Goal: Information Seeking & Learning: Find specific page/section

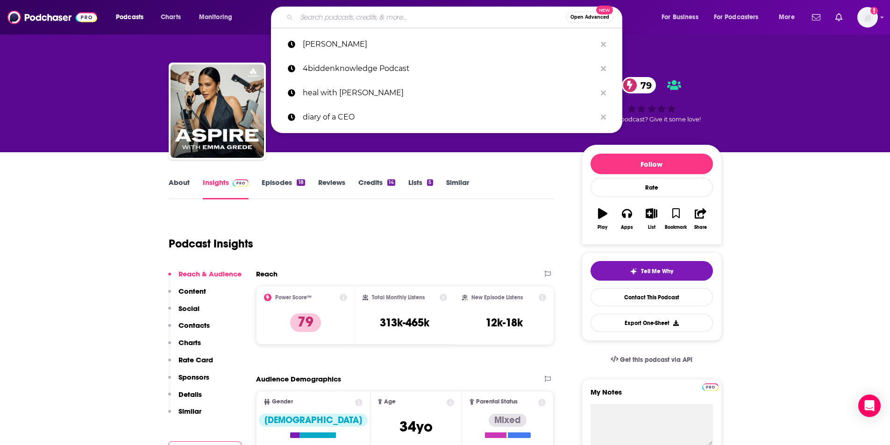
click at [323, 15] on input "Search podcasts, credits, & more..." at bounding box center [432, 17] width 270 height 15
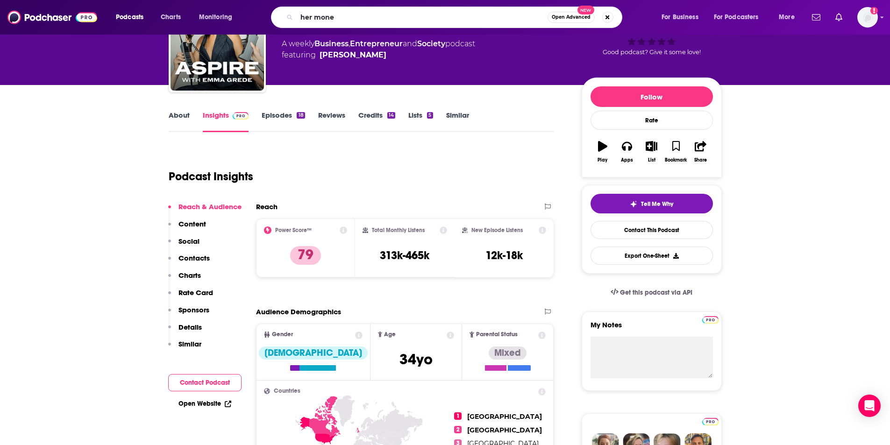
type input "her money"
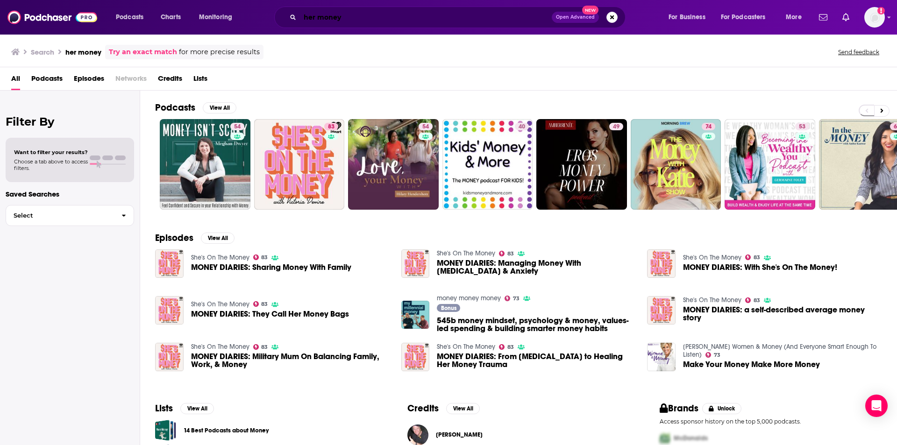
click at [376, 24] on input "her money" at bounding box center [426, 17] width 252 height 15
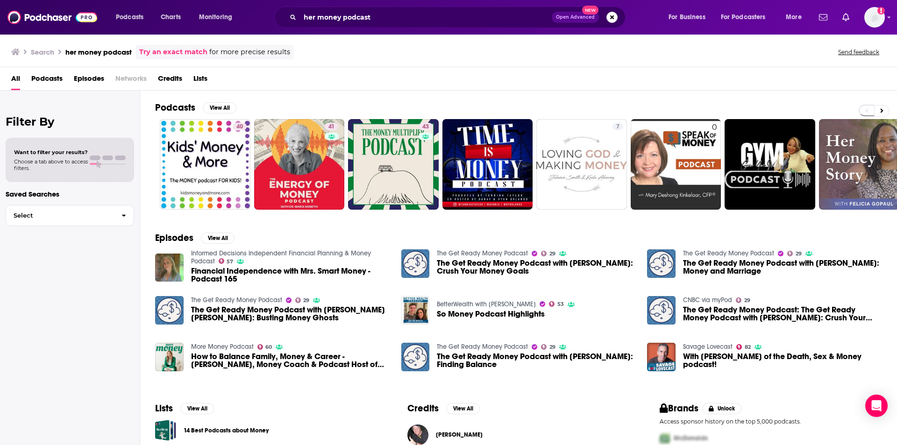
drag, startPoint x: 79, startPoint y: 402, endPoint x: 97, endPoint y: 335, distance: 69.7
click at [79, 402] on div "Filter By Want to filter your results? Choose a tab above to access filters. Sa…" at bounding box center [70, 313] width 140 height 445
click at [318, 16] on input "her money podcast" at bounding box center [426, 17] width 252 height 15
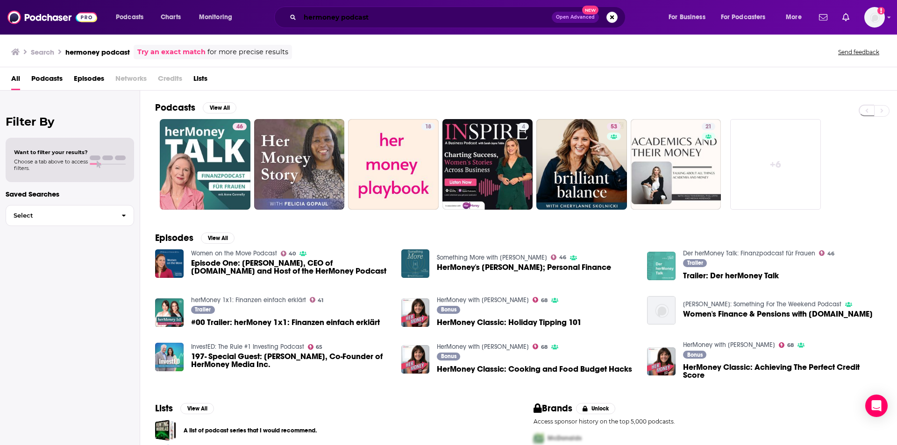
click at [316, 16] on input "hermoney podcast" at bounding box center [426, 17] width 252 height 15
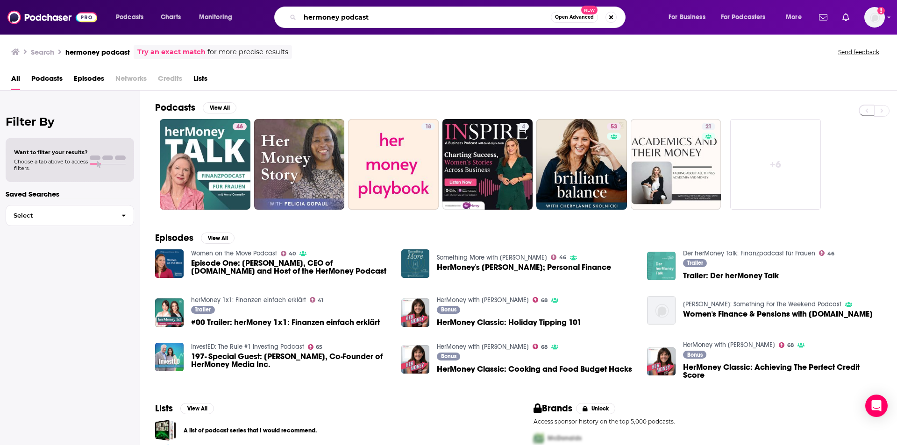
click at [317, 16] on input "hermoney podcast" at bounding box center [425, 17] width 251 height 15
click at [398, 20] on input "her money podcast" at bounding box center [425, 17] width 251 height 15
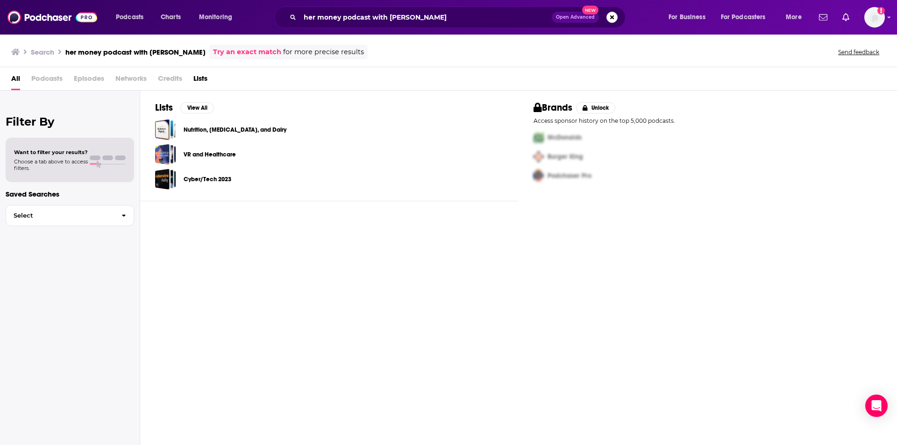
drag, startPoint x: 318, startPoint y: 410, endPoint x: 317, endPoint y: 391, distance: 19.2
click at [318, 410] on div "Lists View All Nutrition, [MEDICAL_DATA], and Dairy VR and Healthcare Cyber/Tec…" at bounding box center [518, 269] width 757 height 357
click at [426, 18] on input "her money podcast with [PERSON_NAME]" at bounding box center [426, 17] width 252 height 15
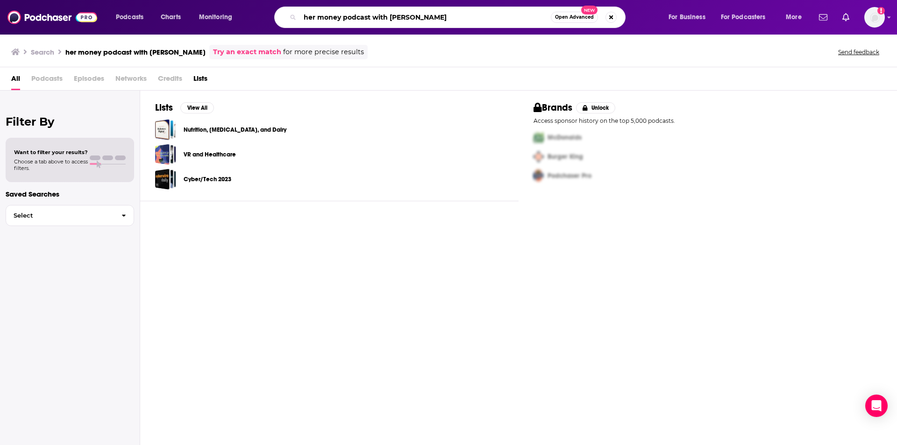
type input "her money podcast with [PERSON_NAME]"
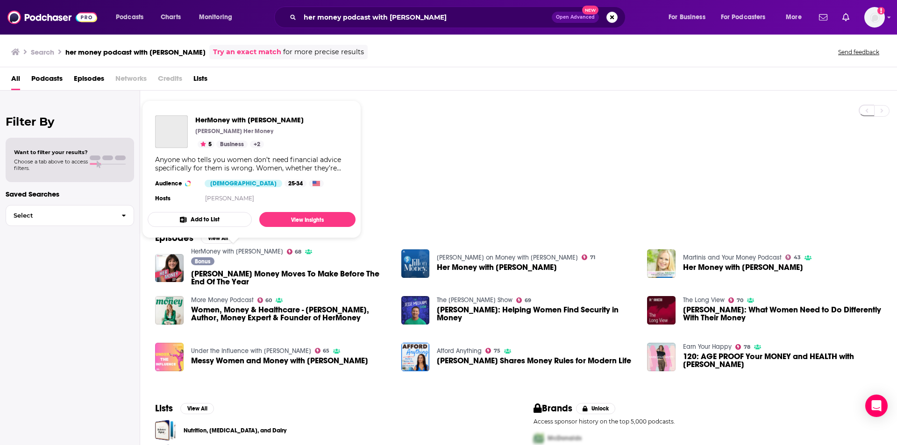
click at [245, 254] on link "HerMoney with [PERSON_NAME]" at bounding box center [237, 252] width 92 height 8
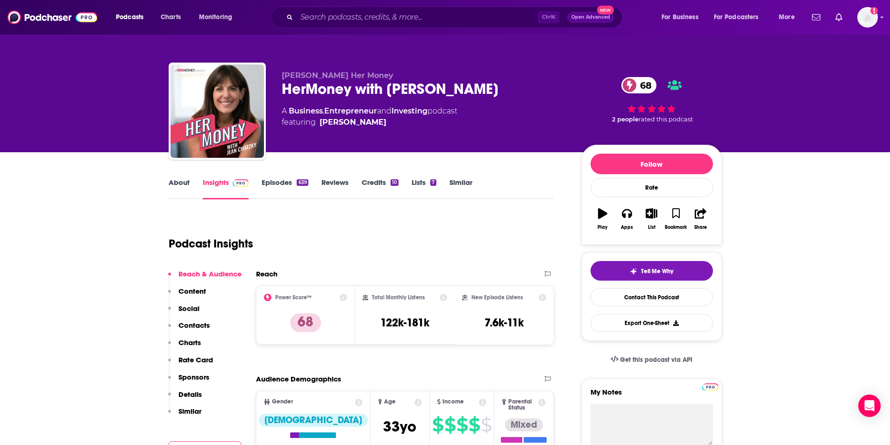
click at [172, 186] on link "About" at bounding box center [179, 189] width 21 height 22
